Goal: Task Accomplishment & Management: Manage account settings

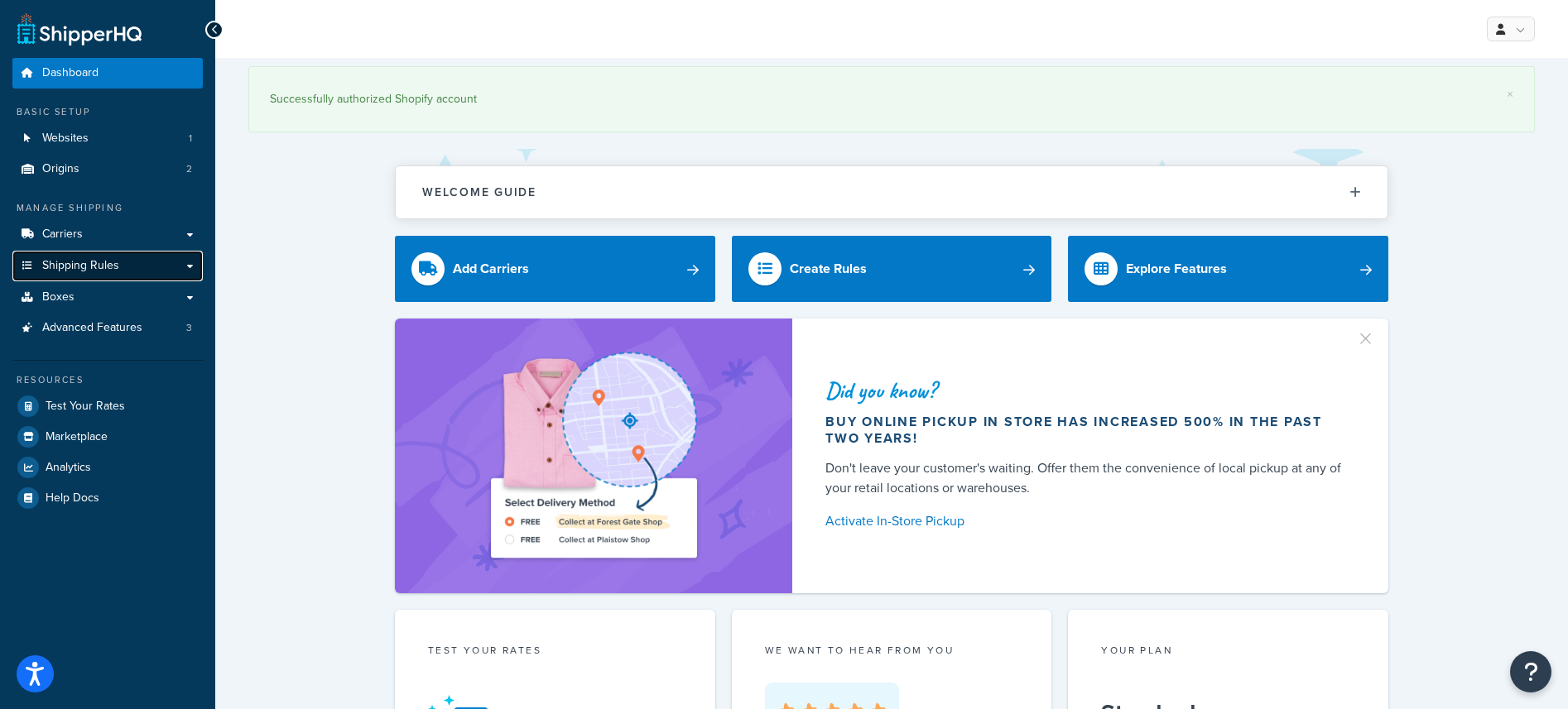
click at [150, 268] on link "Shipping Rules" at bounding box center [107, 266] width 190 height 31
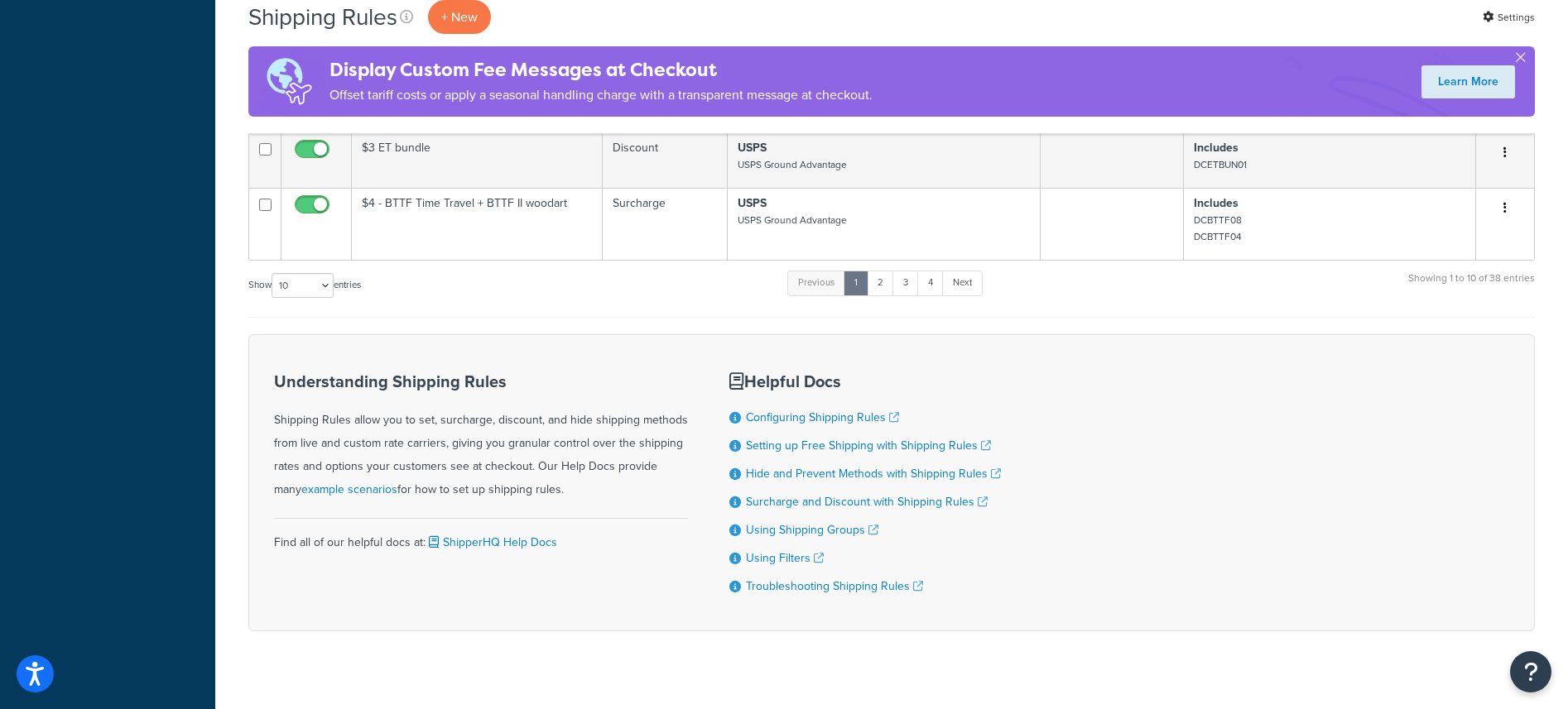
scroll to position [762, 0]
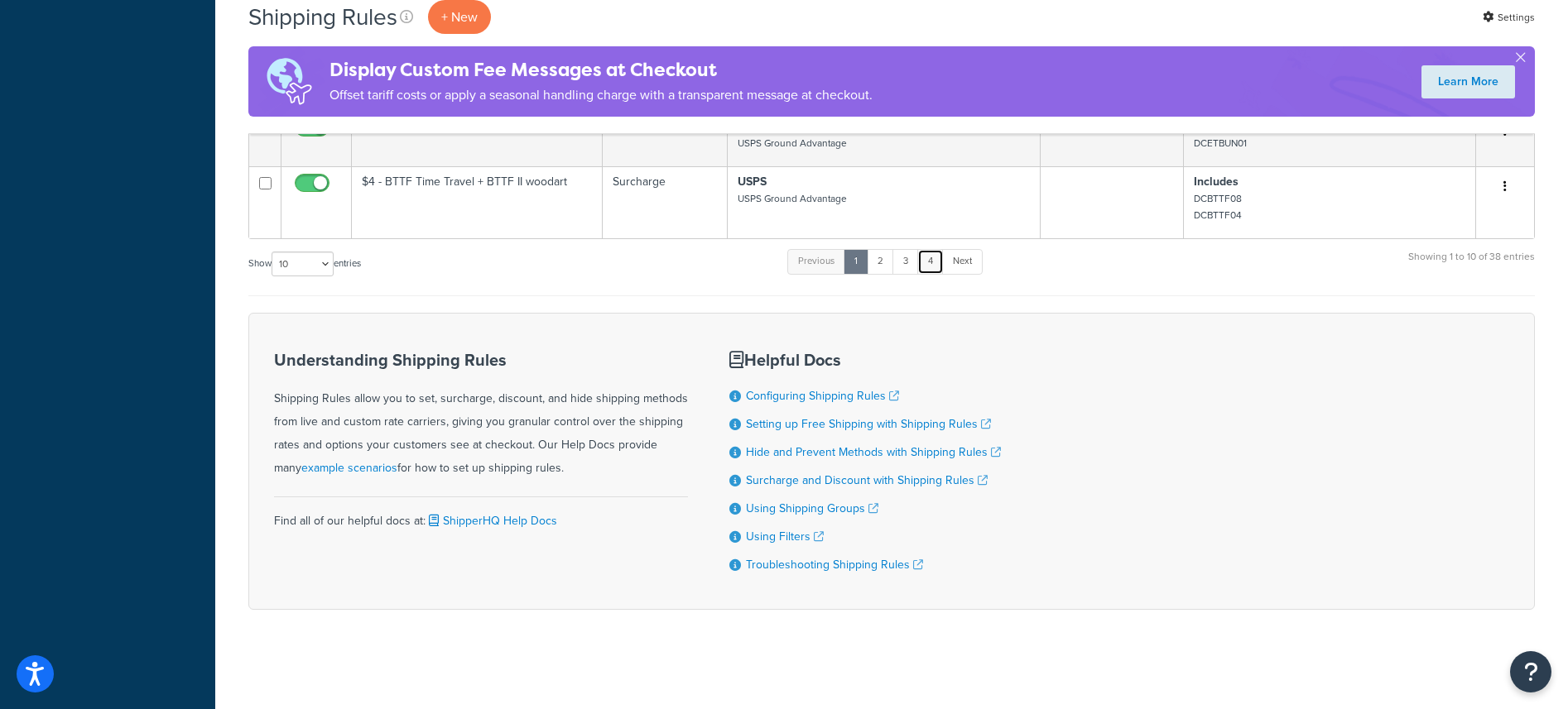
click at [930, 264] on link "4" at bounding box center [930, 261] width 26 height 25
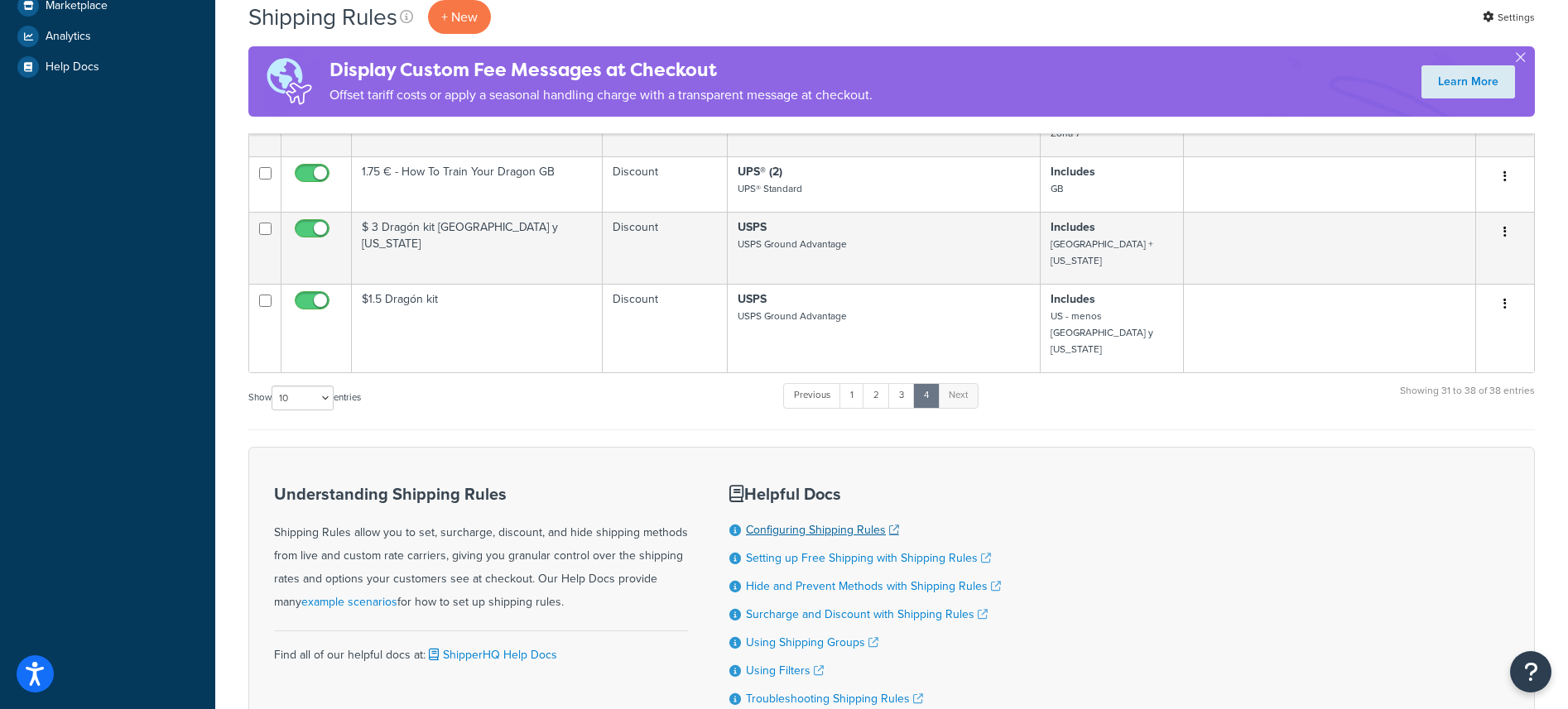
scroll to position [564, 0]
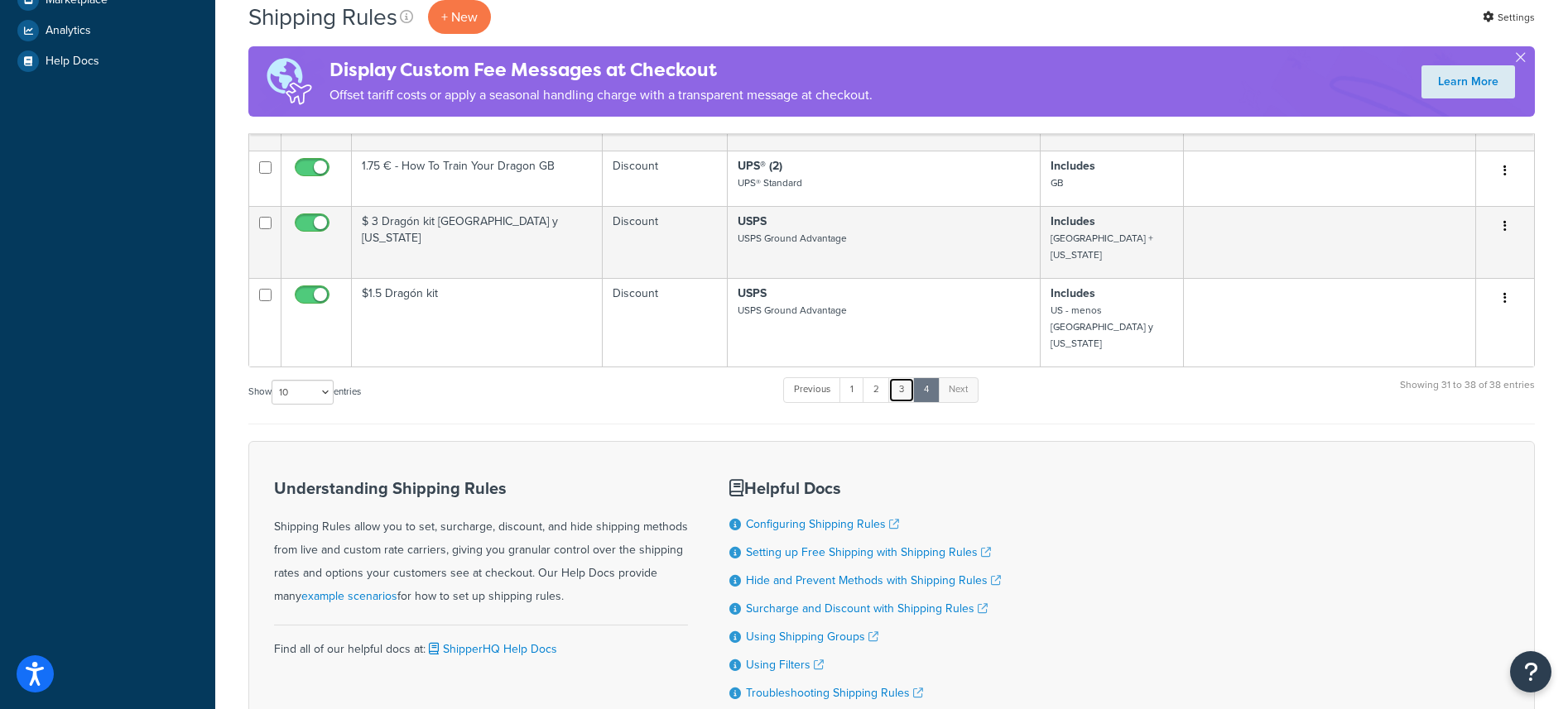
click at [915, 378] on link "3" at bounding box center [901, 390] width 26 height 25
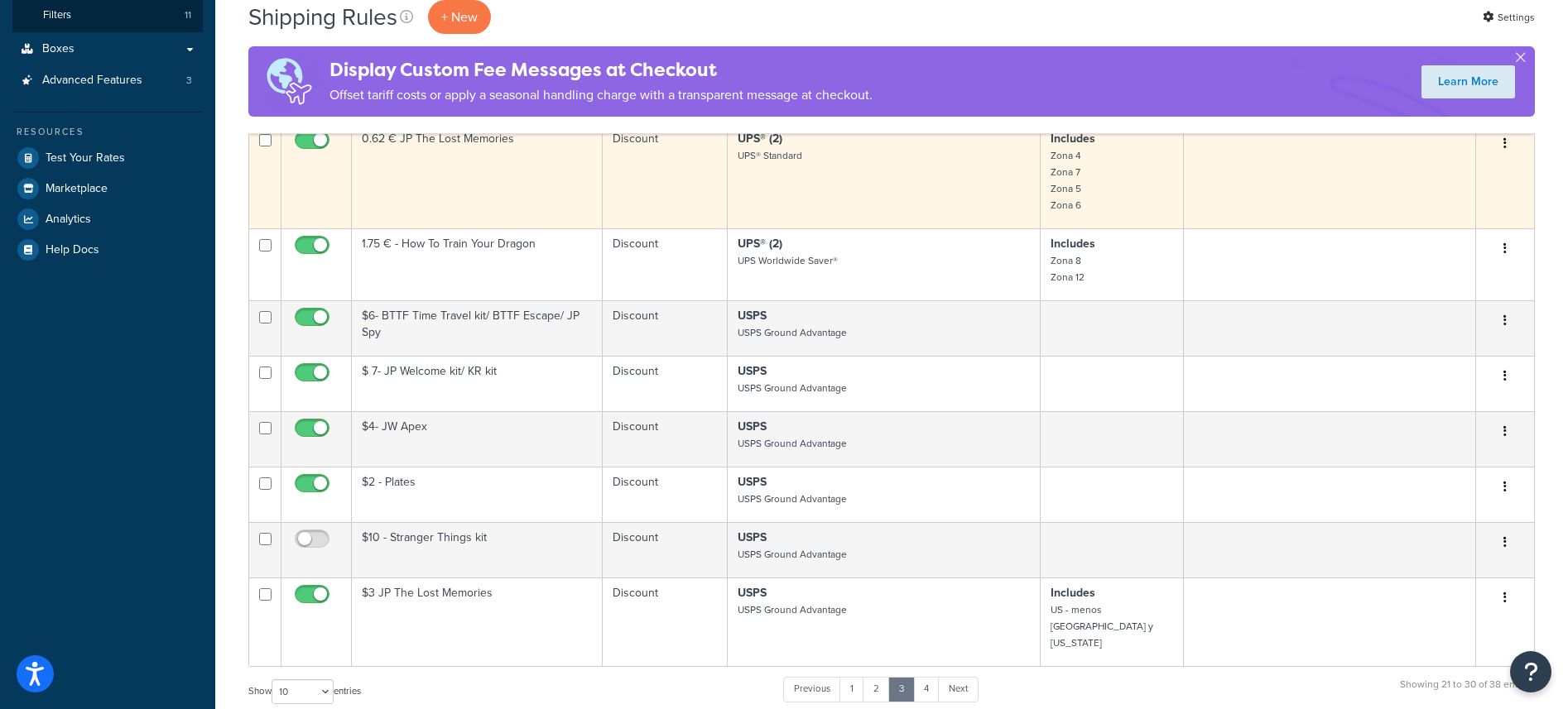
scroll to position [377, 0]
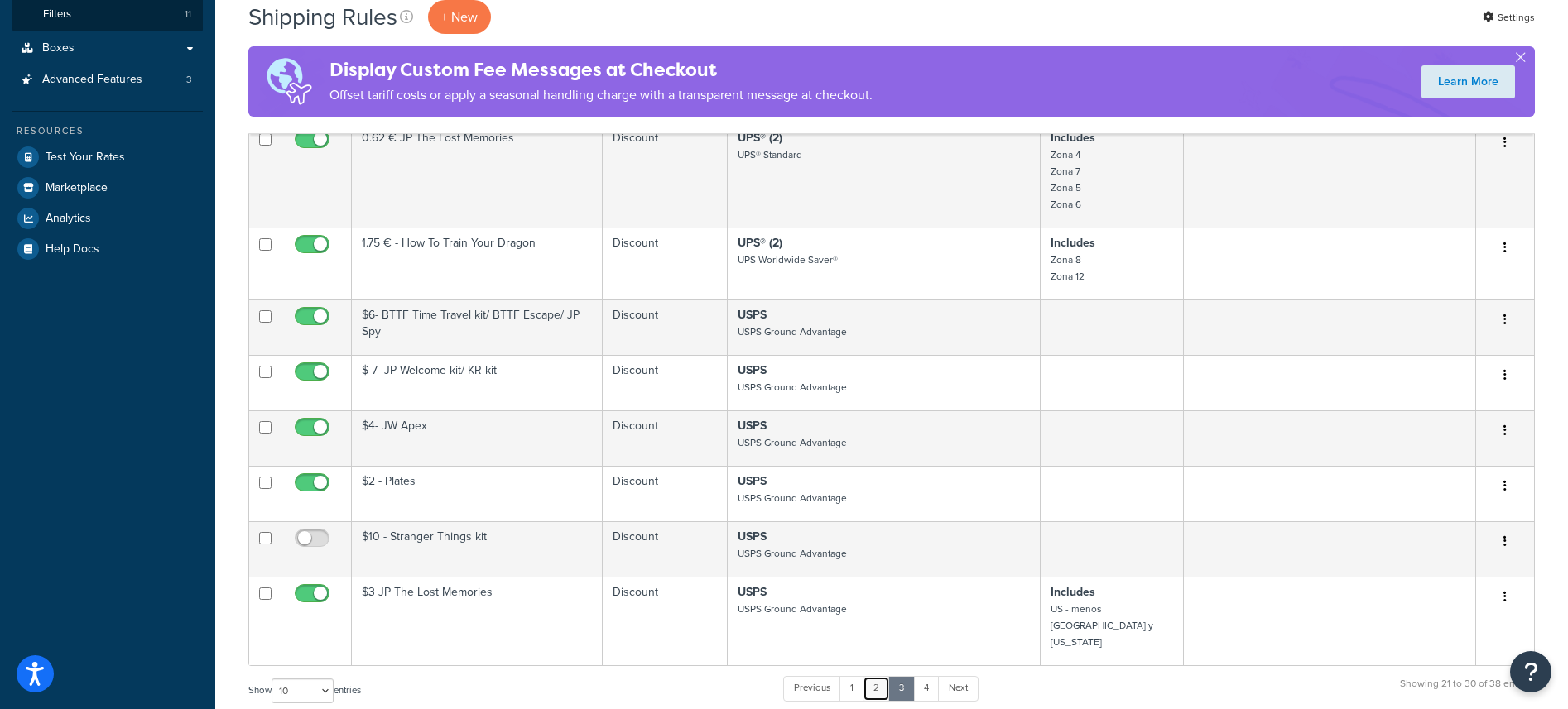
click at [870, 676] on link "2" at bounding box center [876, 688] width 27 height 25
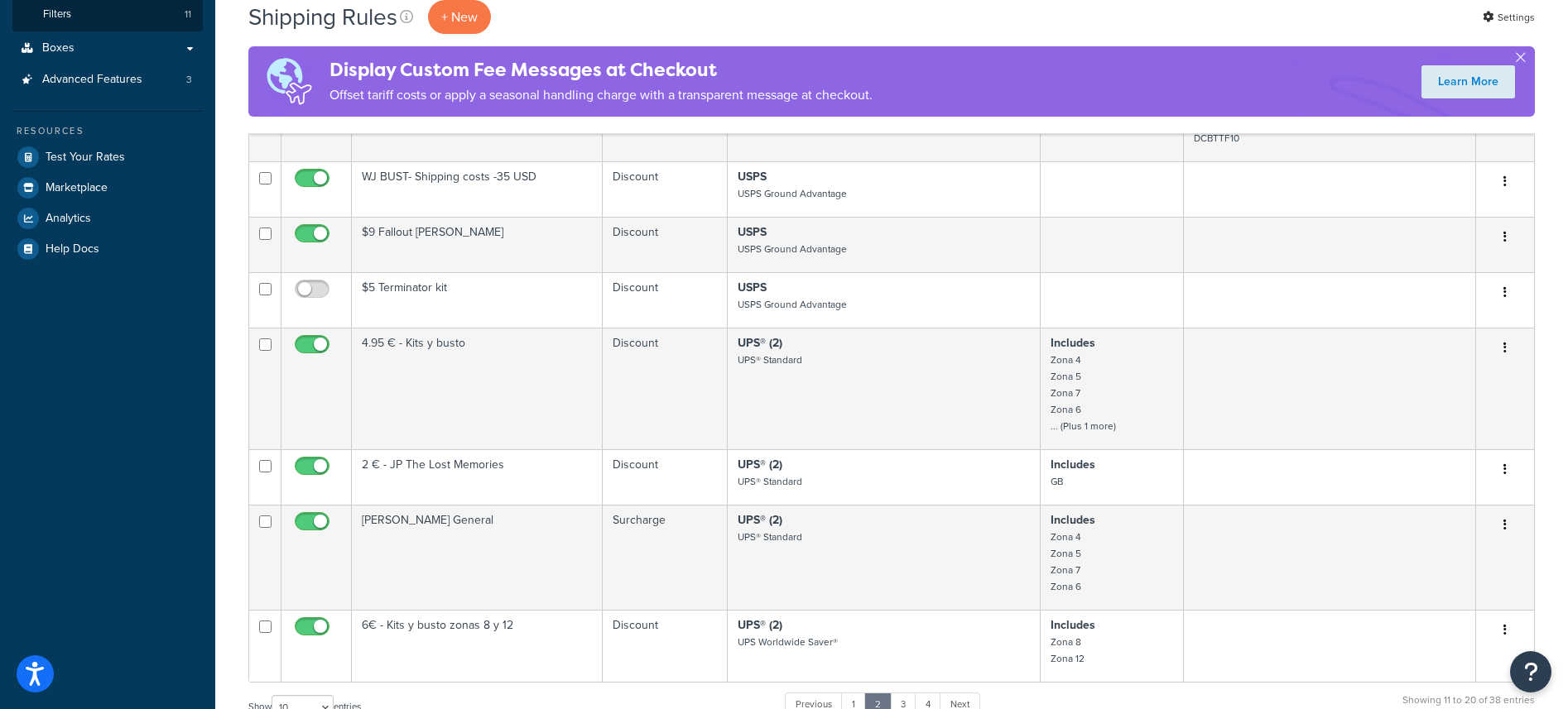
scroll to position [394, 0]
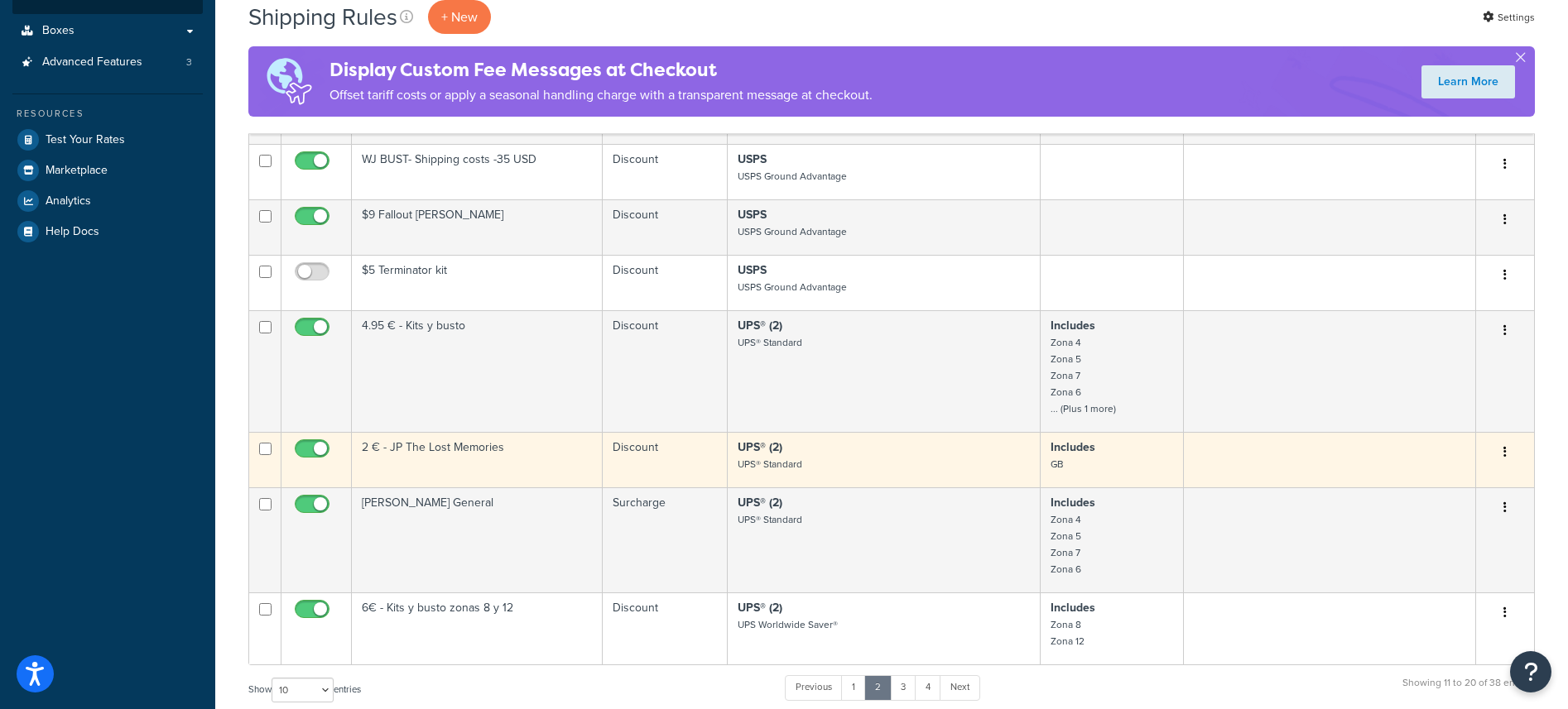
click at [1501, 452] on button "button" at bounding box center [1504, 452] width 23 height 26
click at [1468, 487] on link "Edit" at bounding box center [1451, 483] width 131 height 34
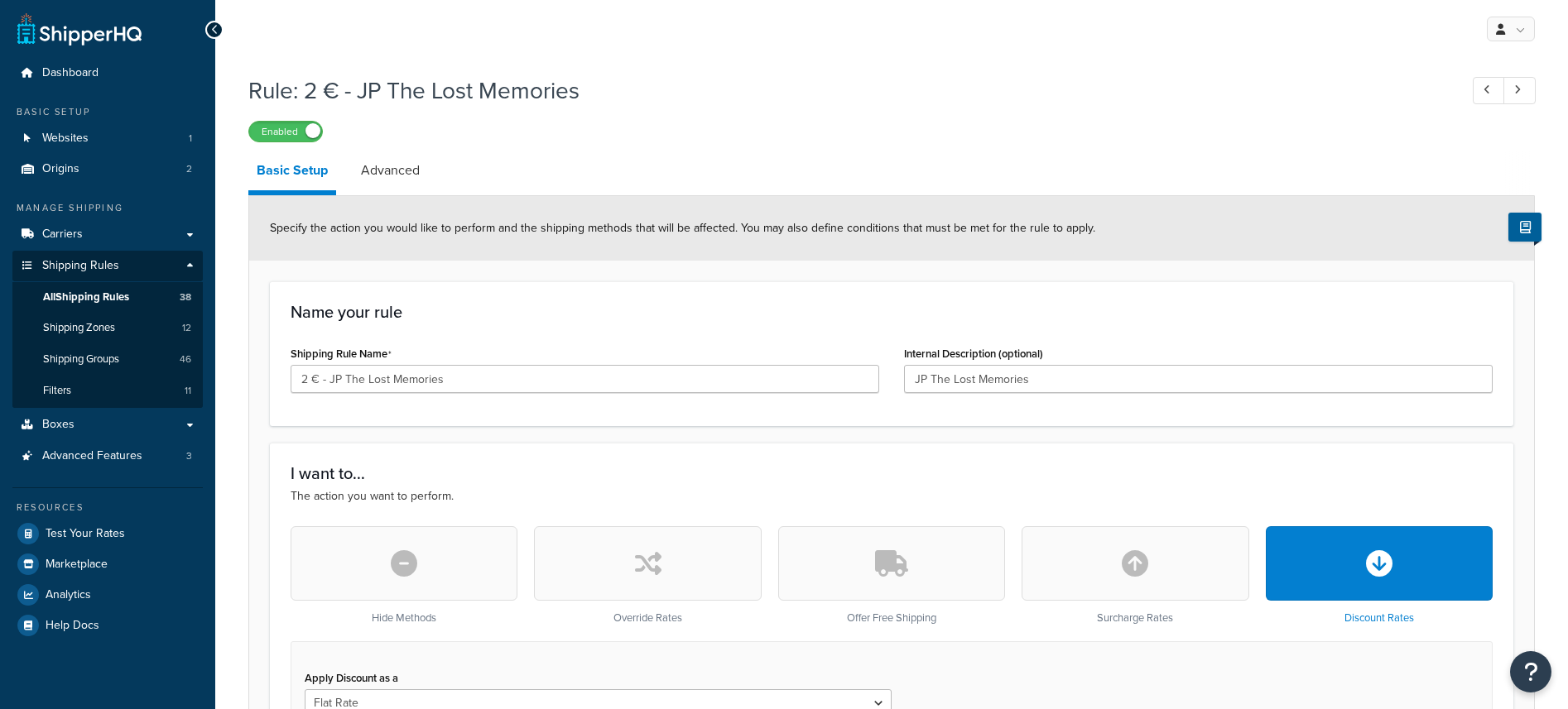
select select "ITEM"
drag, startPoint x: 308, startPoint y: 374, endPoint x: 293, endPoint y: 374, distance: 15.0
click at [293, 374] on input "2 € - JP The Lost Memories" at bounding box center [585, 379] width 588 height 28
type input "1,5 € - JP The Lost Memories"
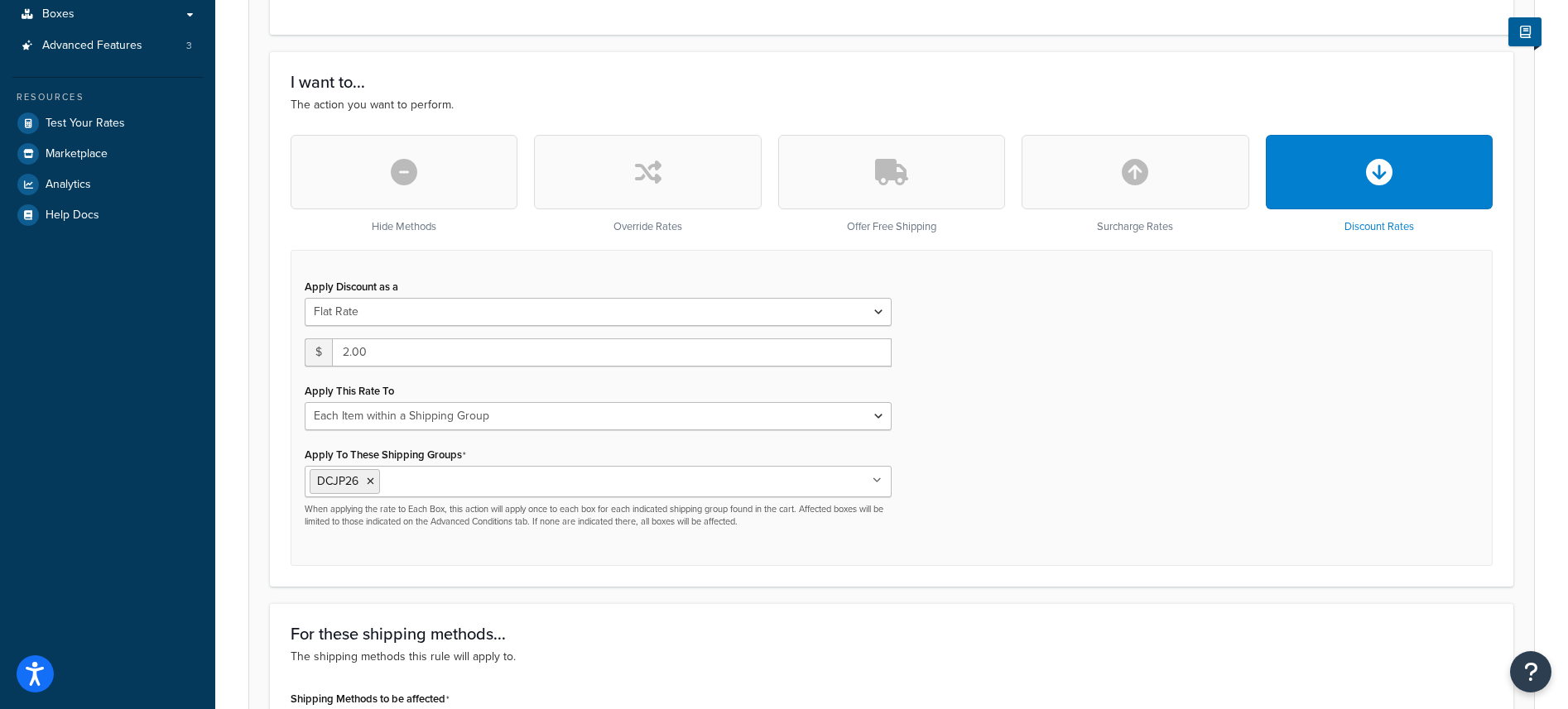
scroll to position [480, 0]
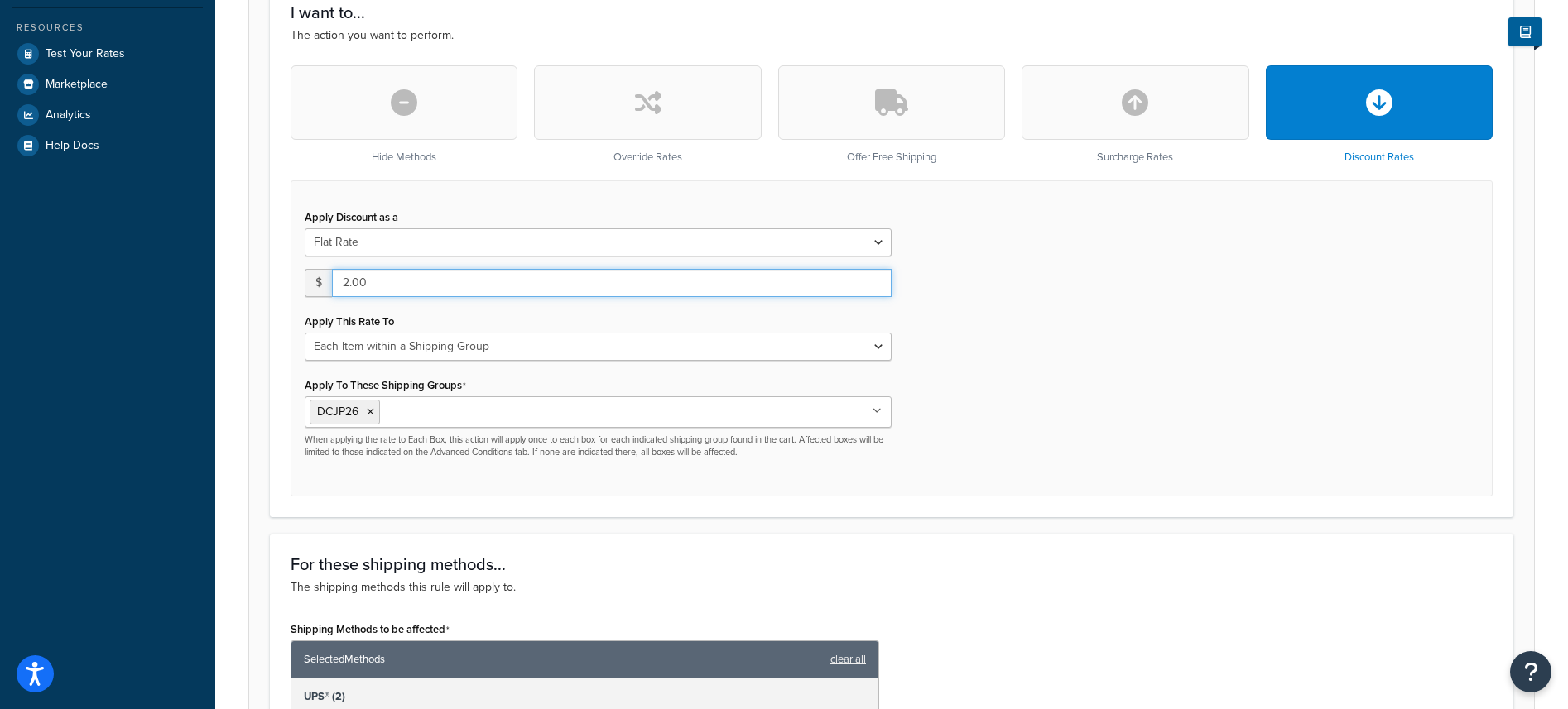
drag, startPoint x: 410, startPoint y: 292, endPoint x: 303, endPoint y: 278, distance: 107.9
click at [303, 278] on div "Apply Discount as a Flat Rate Percentage Flat Rate & Percentage $ 2.00 Apply Th…" at bounding box center [598, 331] width 612 height 254
type input "1.5"
click at [1072, 378] on div "Apply Discount as a Flat Rate Percentage Flat Rate & Percentage $ 1.5 Apply Thi…" at bounding box center [891, 338] width 1202 height 316
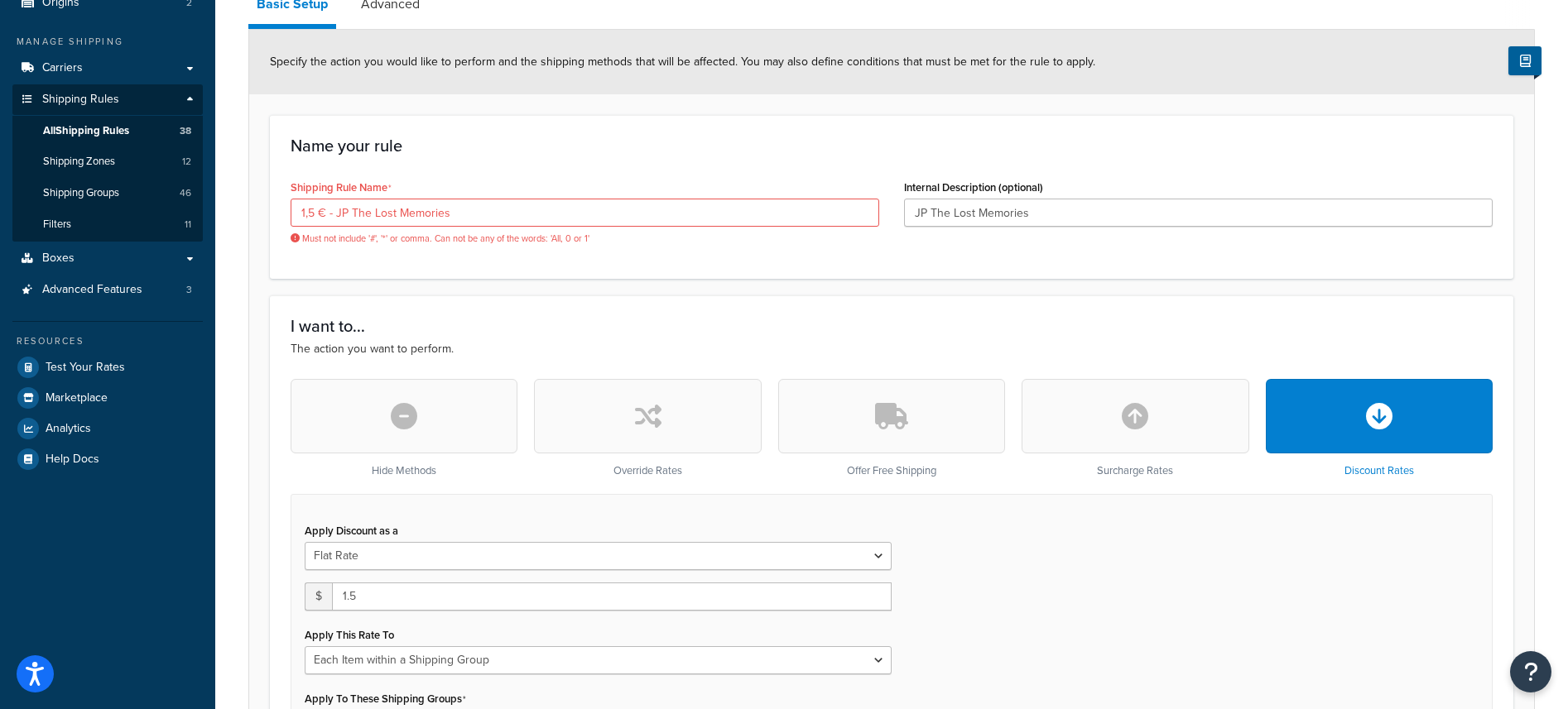
scroll to position [0, 0]
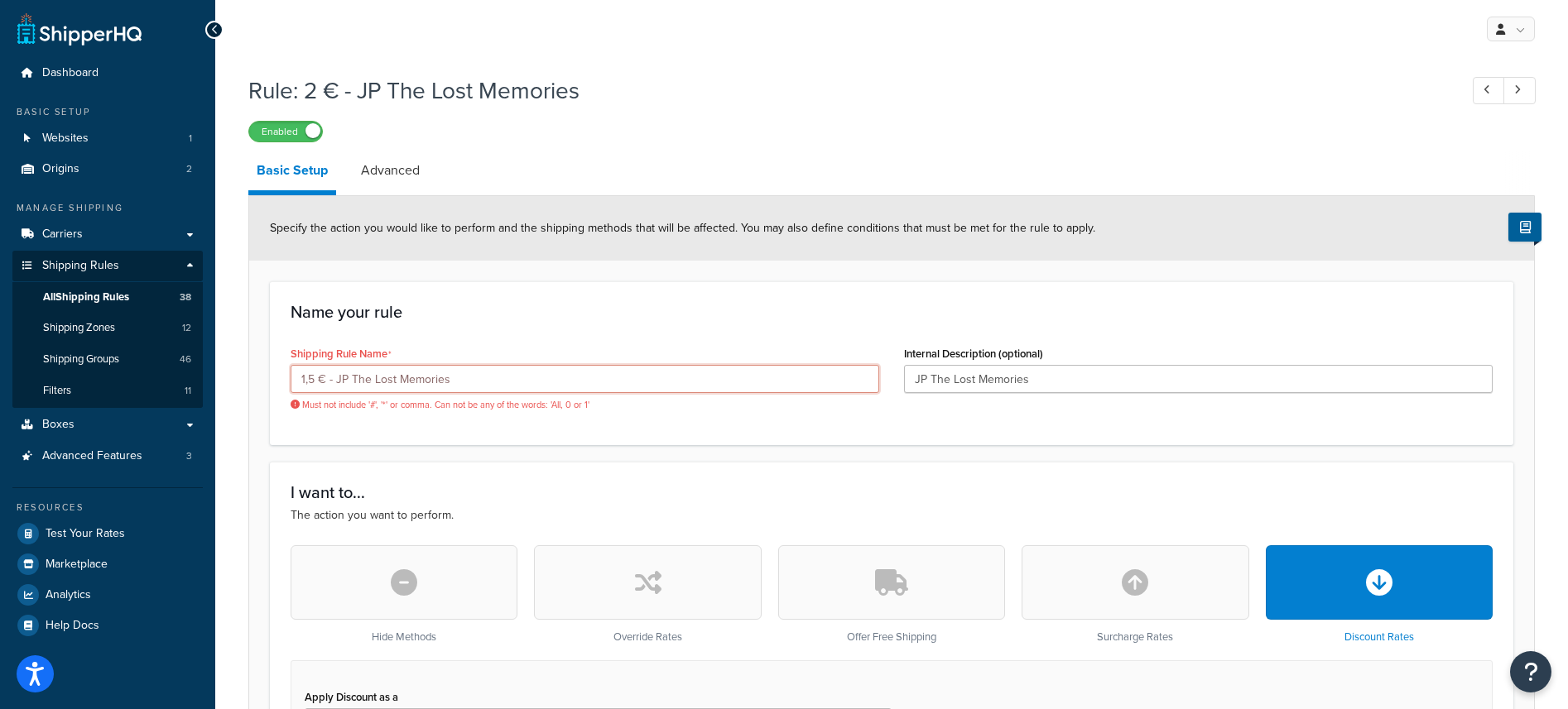
click at [309, 377] on input "1,5 € - JP The Lost Memories" at bounding box center [585, 379] width 588 height 28
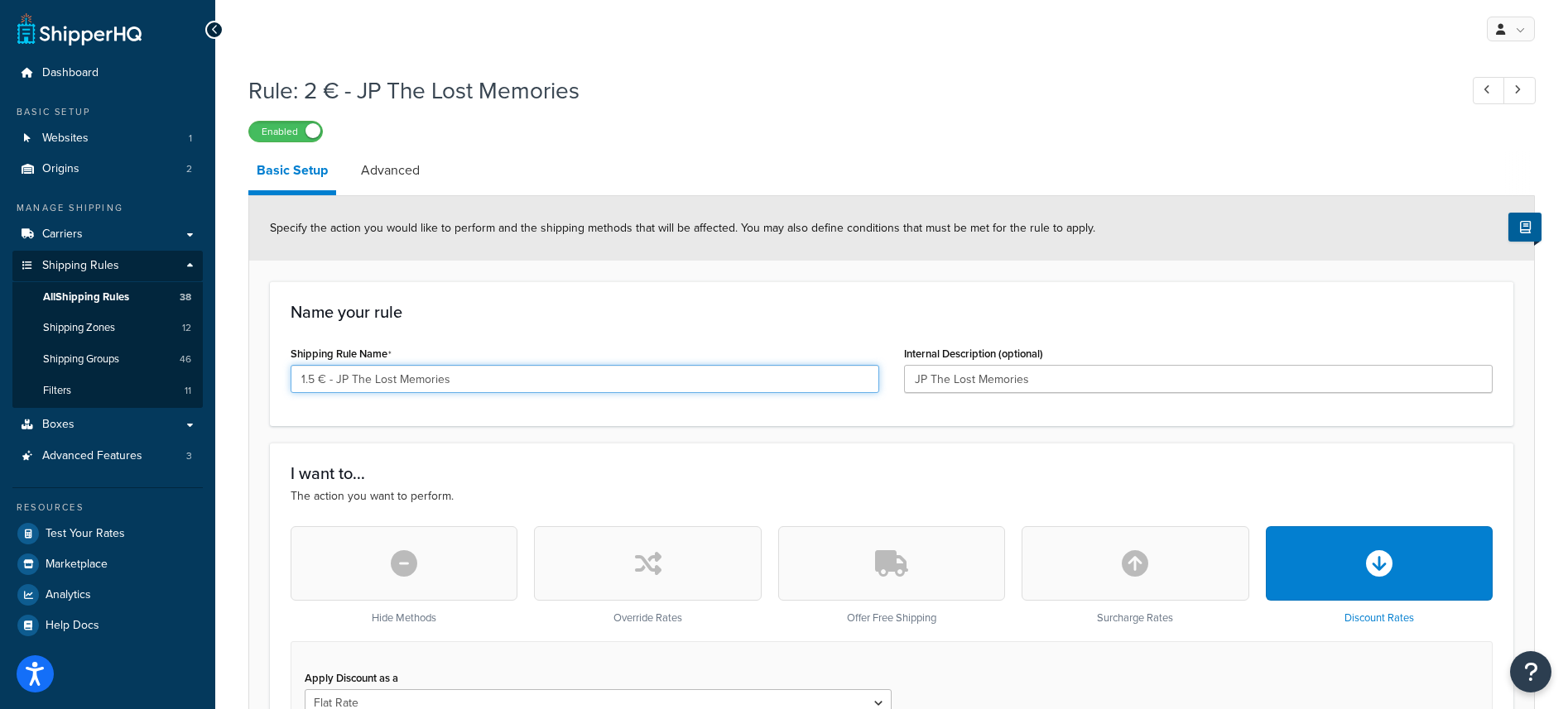
type input "1.5 € - JP The Lost Memories"
click at [286, 390] on div "Shipping Rule Name 1.5 € - JP The Lost Memories" at bounding box center [585, 373] width 614 height 64
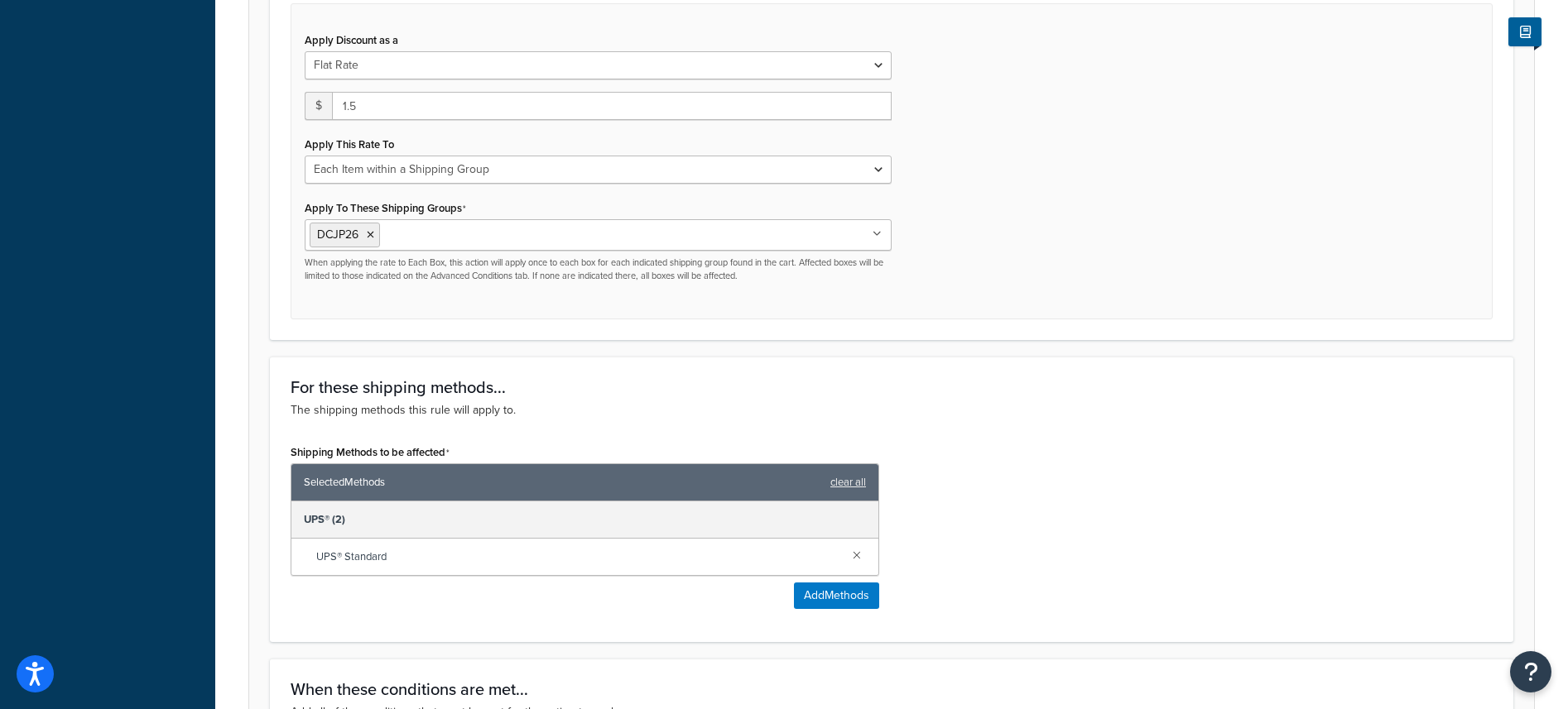
scroll to position [1018, 0]
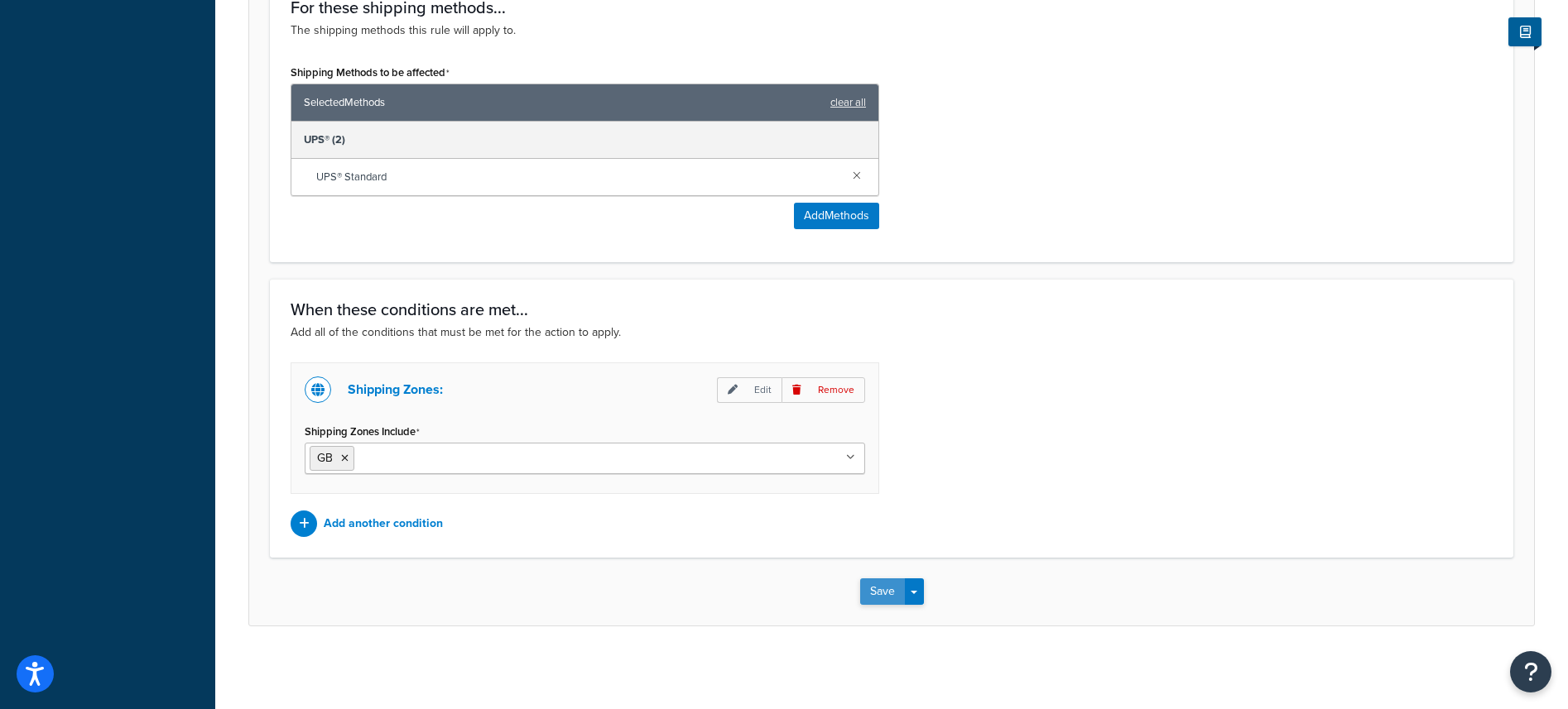
click at [871, 590] on button "Save" at bounding box center [882, 591] width 45 height 26
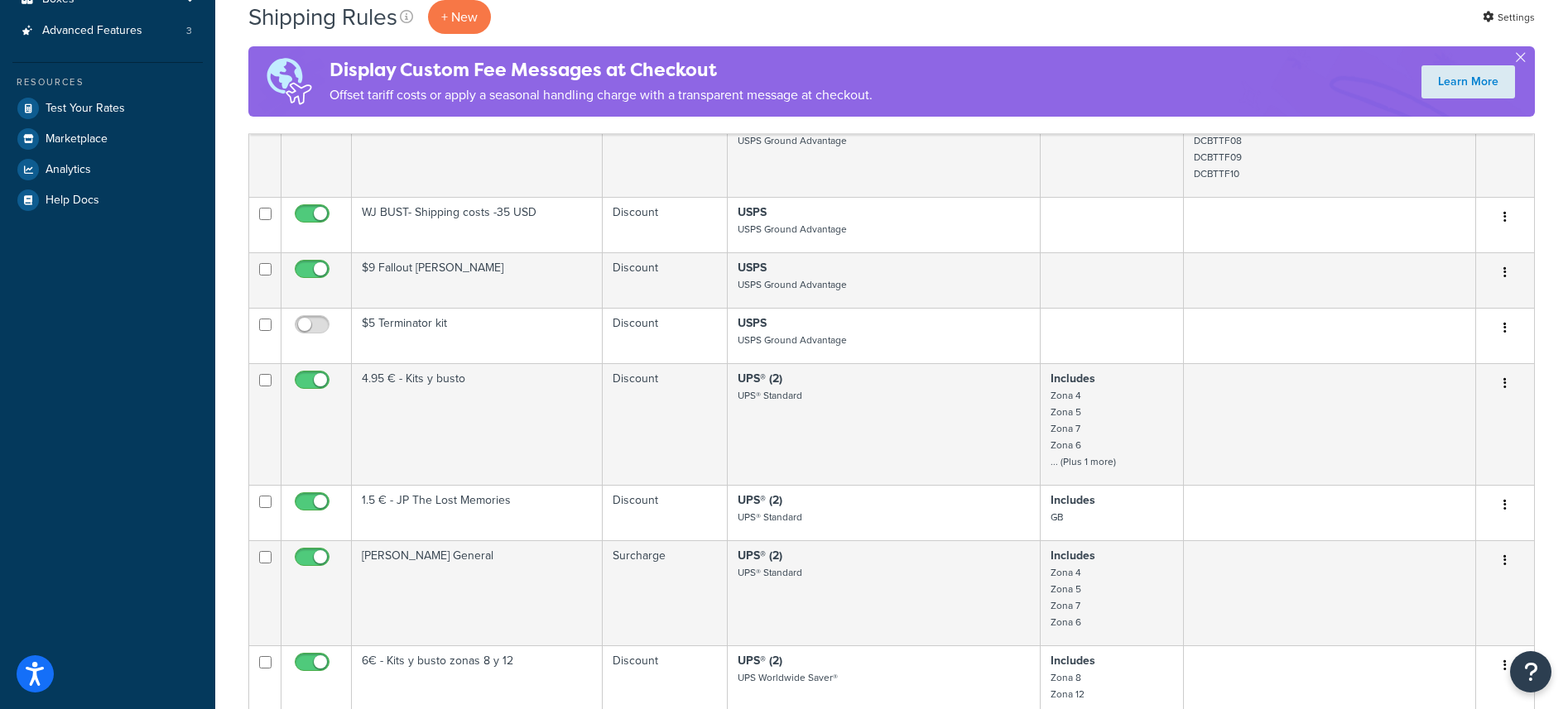
scroll to position [430, 0]
